Goal: Transaction & Acquisition: Obtain resource

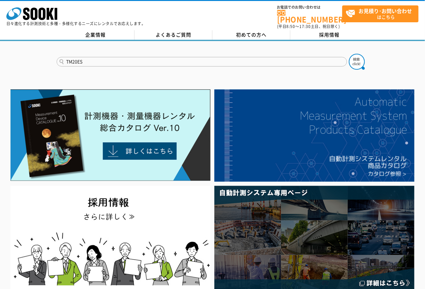
type input "TM20ES"
click at [354, 56] on img at bounding box center [357, 62] width 16 height 16
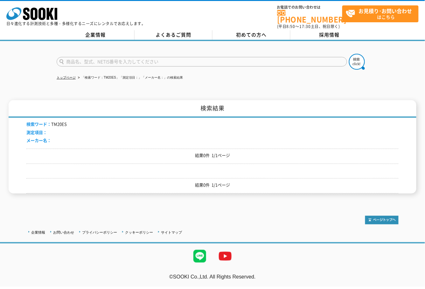
click at [82, 57] on input "text" at bounding box center [202, 62] width 291 height 10
paste input "TM20ES"
type input "TM20"
click at [361, 57] on img at bounding box center [357, 62] width 16 height 16
click at [67, 76] on link "トップページ" at bounding box center [66, 78] width 19 height 4
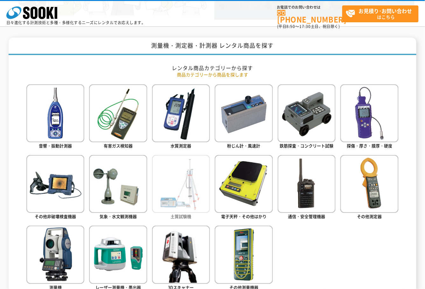
scroll to position [318, 0]
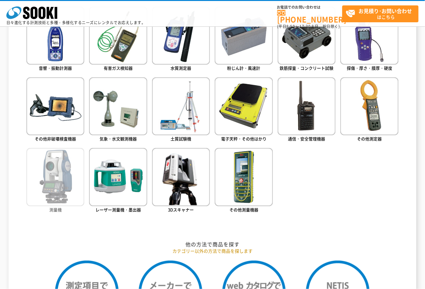
click at [46, 169] on img at bounding box center [55, 177] width 58 height 58
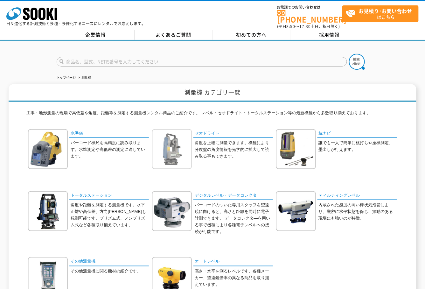
click at [187, 144] on img at bounding box center [172, 149] width 40 height 40
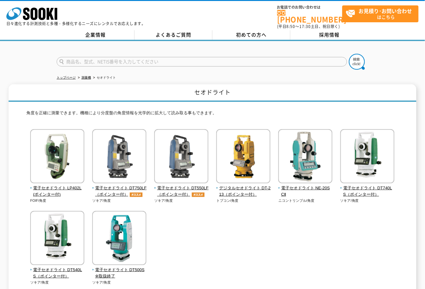
click at [121, 59] on input "text" at bounding box center [202, 62] width 291 height 10
type input "商品名、型式、NETIS番号を入力してください"
click at [91, 76] on link "測量機" at bounding box center [86, 78] width 10 height 4
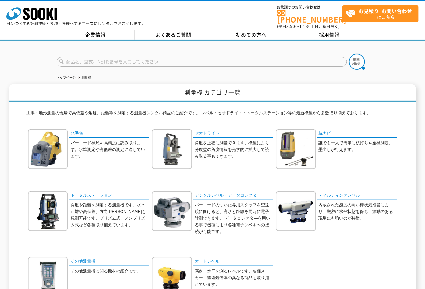
click at [87, 58] on input "text" at bounding box center [202, 62] width 291 height 10
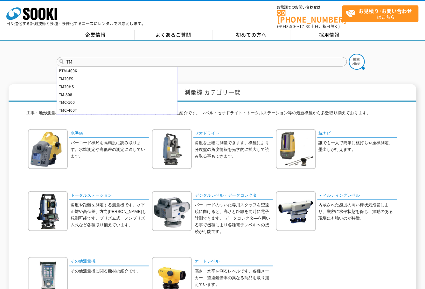
click at [111, 57] on input "TM" at bounding box center [202, 62] width 291 height 10
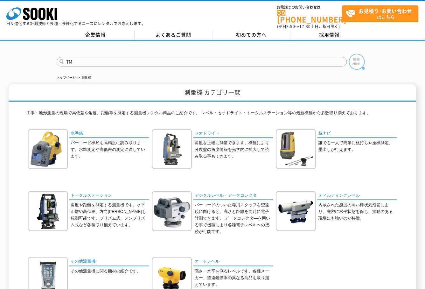
type input "TM"
click at [362, 56] on img at bounding box center [357, 62] width 16 height 16
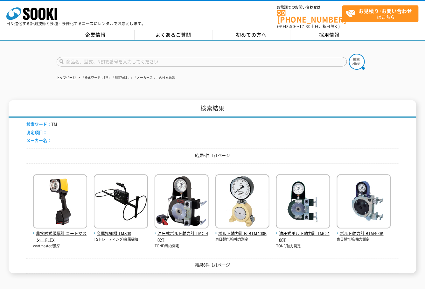
click at [130, 57] on input "text" at bounding box center [202, 62] width 291 height 10
paste input "光学式セオドライト"
type input "光学式セオドライト"
click at [356, 57] on img at bounding box center [357, 62] width 16 height 16
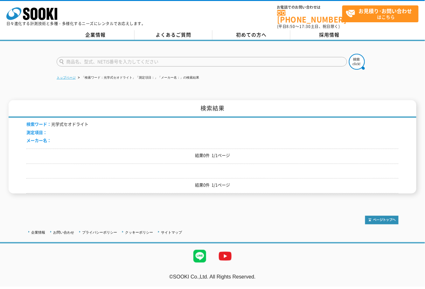
click at [69, 76] on link "トップページ" at bounding box center [66, 78] width 19 height 4
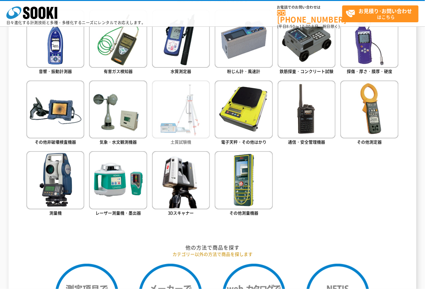
scroll to position [318, 0]
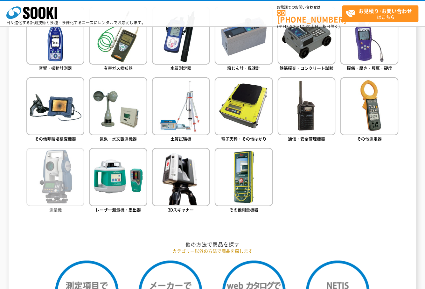
click at [48, 192] on img at bounding box center [55, 177] width 58 height 58
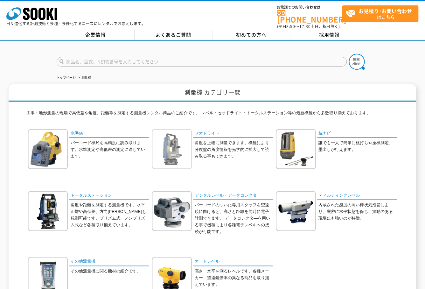
click at [181, 152] on img at bounding box center [172, 149] width 40 height 40
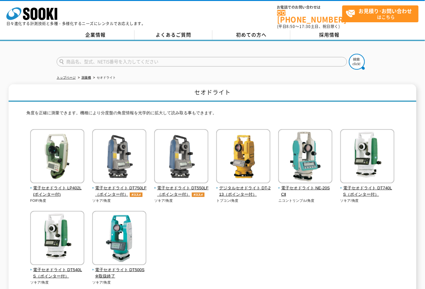
click at [260, 4] on div "株式会社 ソーキ spMenu 日々進化する計測技術と多種・多様化するニーズにレンタルでお応えします。 お電話でのお問い合わせは [PHONE_NUMBER]…" at bounding box center [212, 15] width 425 height 29
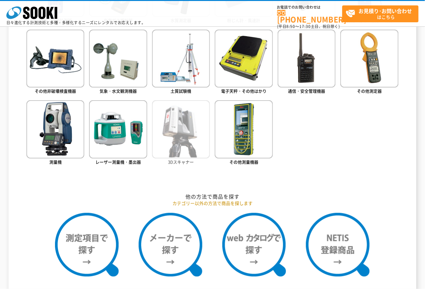
scroll to position [354, 0]
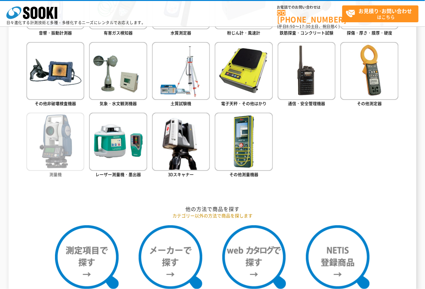
click at [63, 144] on img at bounding box center [55, 142] width 58 height 58
